Goal: Information Seeking & Learning: Find specific fact

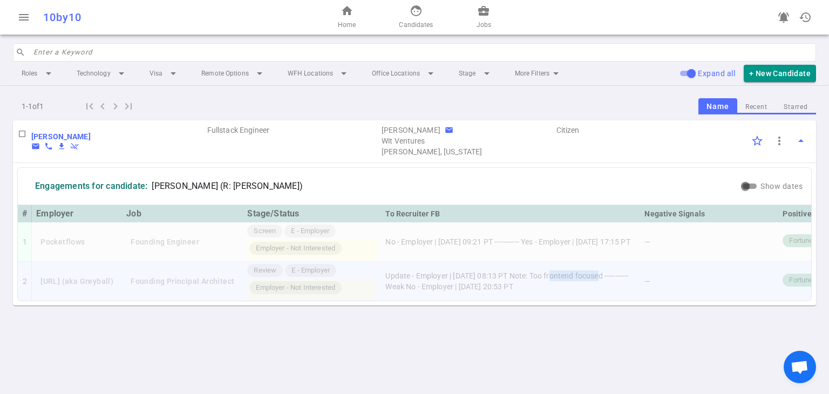
drag, startPoint x: 577, startPoint y: 275, endPoint x: 624, endPoint y: 274, distance: 47.5
click at [408, 274] on td "Update - Employer | [DATE] 08:13 PT Note: Too frontend focused ----------- Weak…" at bounding box center [510, 281] width 259 height 39
click at [408, 280] on td "Update - Employer | [DATE] 08:13 PT Note: Too frontend focused ----------- Weak…" at bounding box center [510, 281] width 259 height 39
drag, startPoint x: 572, startPoint y: 274, endPoint x: 630, endPoint y: 278, distance: 58.4
click at [408, 278] on td "Update - Employer | [DATE] 08:13 PT Note: Too frontend focused ----------- Weak…" at bounding box center [510, 281] width 259 height 39
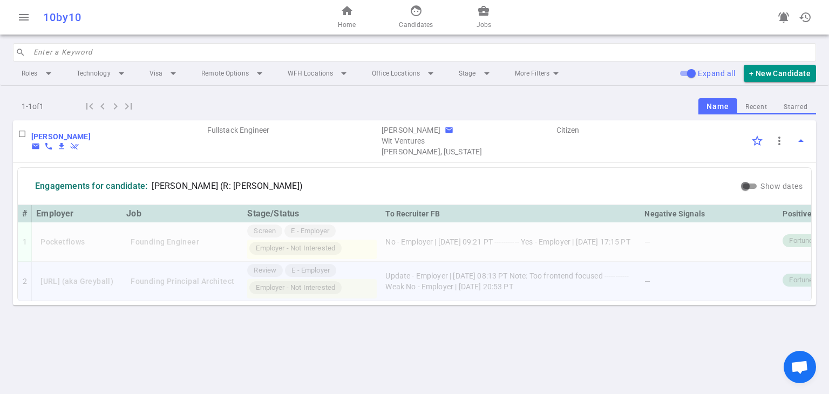
click at [408, 279] on td "Update - Employer | [DATE] 08:13 PT Note: Too frontend focused ----------- Weak…" at bounding box center [510, 281] width 259 height 39
drag, startPoint x: 648, startPoint y: 274, endPoint x: 576, endPoint y: 277, distance: 71.8
click at [408, 277] on td "Update - Employer | [DATE] 08:13 PT Note: Too frontend focused ----------- Weak…" at bounding box center [510, 281] width 259 height 39
copy td "Too frontend focused -"
